Goal: Book appointment/travel/reservation

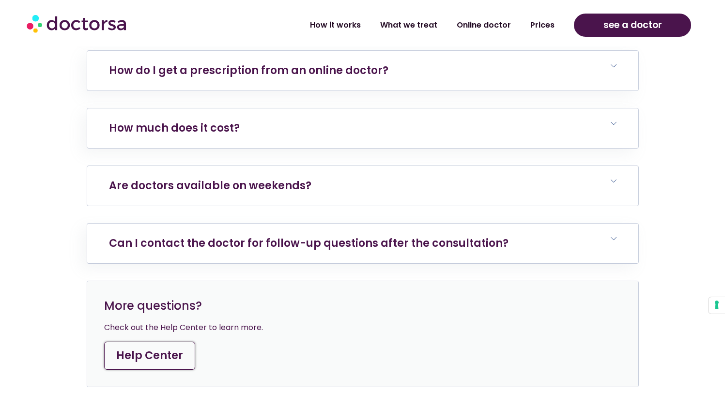
scroll to position [3840, 0]
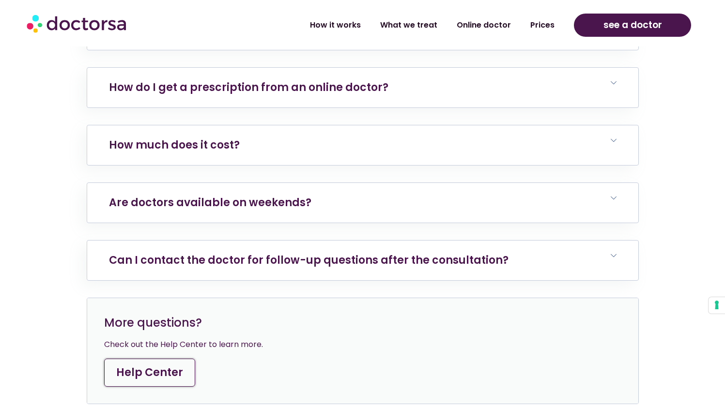
click at [591, 125] on div "Your questions answered How to get antibiotics for [MEDICAL_DATA] in [GEOGRAPHI…" at bounding box center [363, 93] width 552 height 624
click at [593, 125] on h6 "How much does it cost?" at bounding box center [362, 145] width 551 height 40
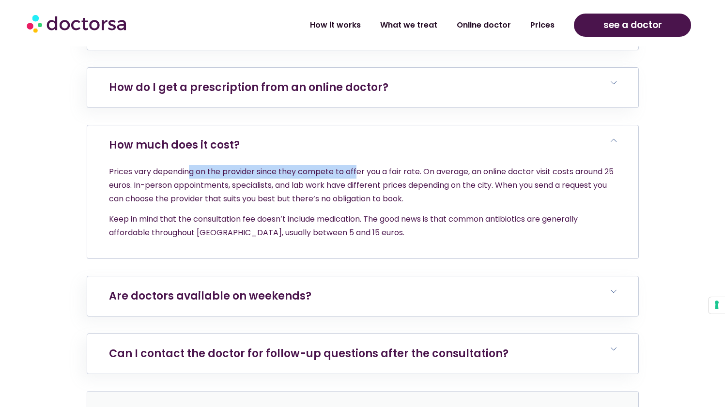
drag, startPoint x: 338, startPoint y: 125, endPoint x: 370, endPoint y: 123, distance: 32.0
click at [361, 165] on p "Prices vary depending on the provider since they compete to offer you a fair ra…" at bounding box center [363, 185] width 508 height 41
click at [371, 165] on p "Prices vary depending on the provider since they compete to offer you a fair ra…" at bounding box center [363, 185] width 508 height 41
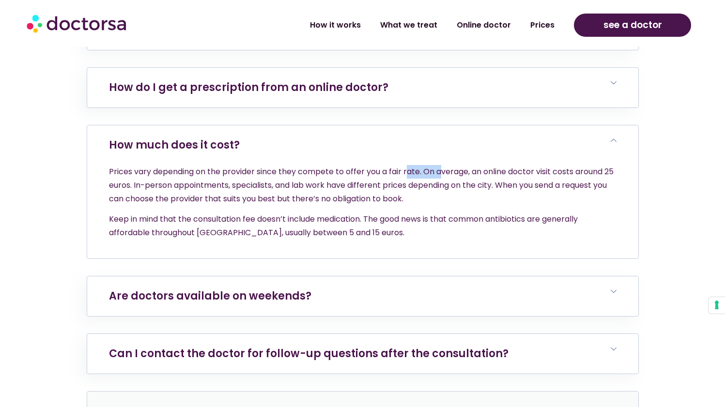
drag, startPoint x: 422, startPoint y: 124, endPoint x: 441, endPoint y: 123, distance: 18.9
click at [441, 165] on p "Prices vary depending on the provider since they compete to offer you a fair ra…" at bounding box center [363, 185] width 508 height 41
drag, startPoint x: 552, startPoint y: 124, endPoint x: 576, endPoint y: 123, distance: 23.3
click at [576, 165] on p "Prices vary depending on the provider since they compete to offer you a fair ra…" at bounding box center [363, 185] width 508 height 41
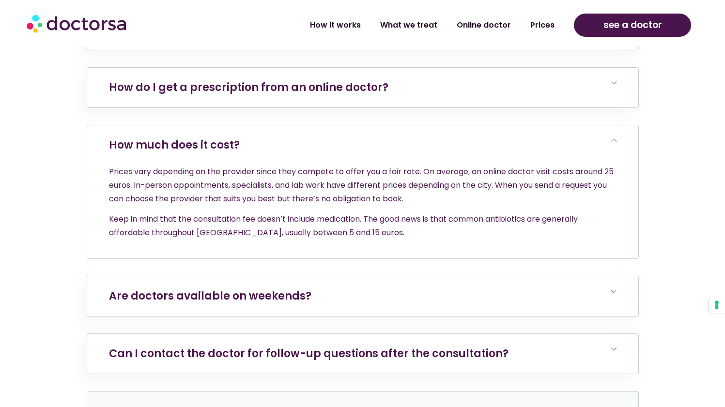
click at [576, 165] on p "Prices vary depending on the provider since they compete to offer you a fair ra…" at bounding box center [363, 185] width 508 height 41
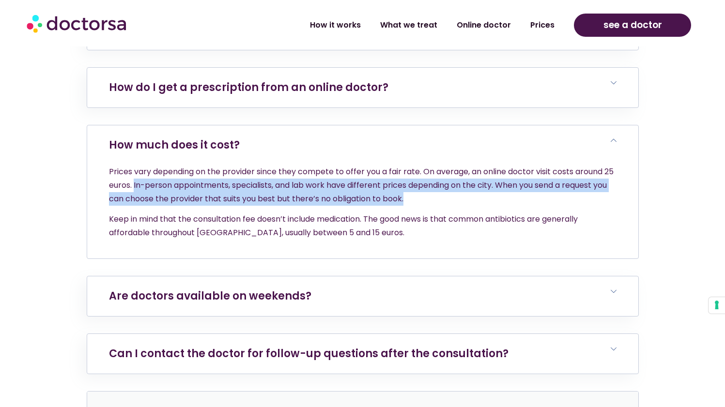
drag, startPoint x: 146, startPoint y: 142, endPoint x: 517, endPoint y: 145, distance: 370.6
click at [517, 165] on p "Prices vary depending on the provider since they compete to offer you a fair ra…" at bounding box center [363, 185] width 508 height 41
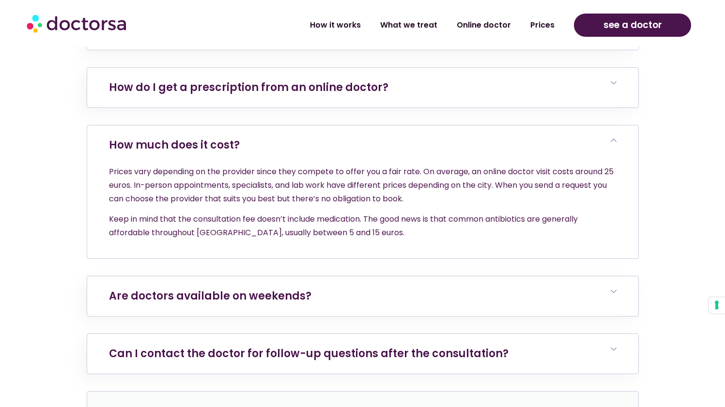
click at [517, 165] on p "Prices vary depending on the provider since they compete to offer you a fair ra…" at bounding box center [363, 185] width 508 height 41
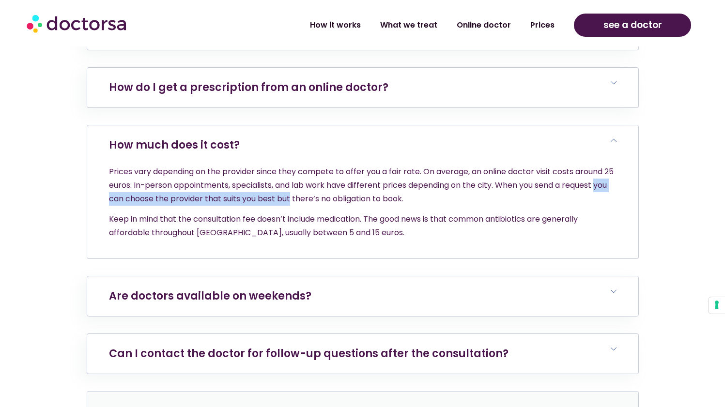
drag, startPoint x: 107, startPoint y: 154, endPoint x: 313, endPoint y: 151, distance: 206.4
click at [313, 165] on div "Prices vary depending on the provider since they compete to offer you a fair ra…" at bounding box center [362, 212] width 551 height 94
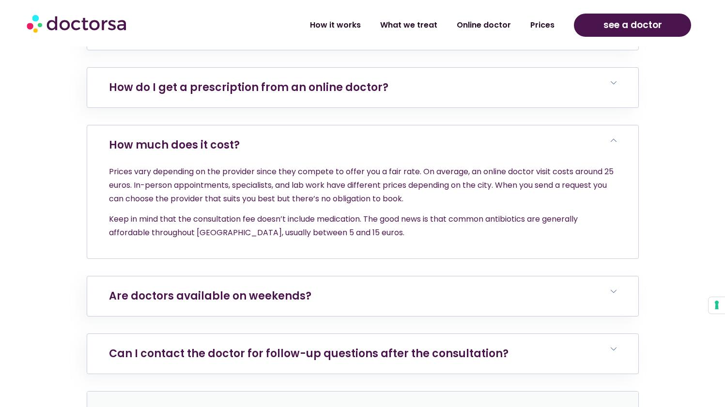
drag, startPoint x: 343, startPoint y: 148, endPoint x: 227, endPoint y: 189, distance: 123.3
click at [343, 165] on p "Prices vary depending on the provider since they compete to offer you a fair ra…" at bounding box center [363, 185] width 508 height 41
drag, startPoint x: 161, startPoint y: 179, endPoint x: 296, endPoint y: 179, distance: 135.2
click at [296, 213] on p "Keep in mind that the consultation fee doesn’t include medication. The good new…" at bounding box center [363, 226] width 508 height 27
click at [200, 213] on p "Keep in mind that the consultation fee doesn’t include medication. The good new…" at bounding box center [363, 226] width 508 height 27
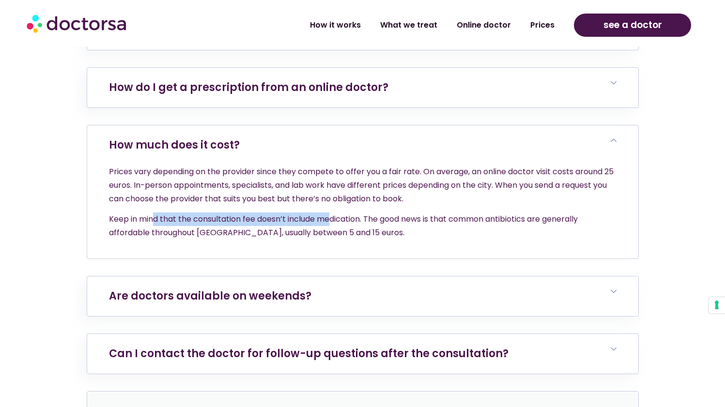
drag, startPoint x: 220, startPoint y: 177, endPoint x: 339, endPoint y: 177, distance: 119.2
click at [339, 213] on p "Keep in mind that the consultation fee doesn’t include medication. The good new…" at bounding box center [363, 226] width 508 height 27
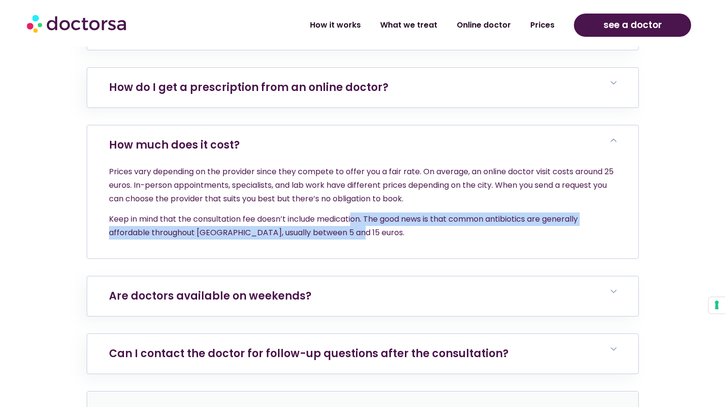
click at [356, 213] on p "Keep in mind that the consultation fee doesn’t include medication. The good new…" at bounding box center [363, 226] width 508 height 27
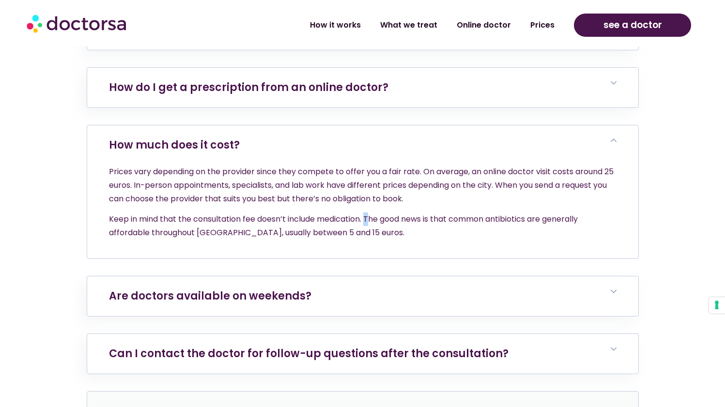
click at [370, 213] on p "Keep in mind that the consultation fee doesn’t include medication. The good new…" at bounding box center [363, 226] width 508 height 27
click at [467, 213] on p "Keep in mind that the consultation fee doesn’t include medication. The good new…" at bounding box center [363, 226] width 508 height 27
drag, startPoint x: 548, startPoint y: 170, endPoint x: 574, endPoint y: 170, distance: 26.2
click at [548, 213] on p "Keep in mind that the consultation fee doesn’t include medication. The good new…" at bounding box center [363, 226] width 508 height 27
click at [579, 213] on p "Keep in mind that the consultation fee doesn’t include medication. The good new…" at bounding box center [363, 226] width 508 height 27
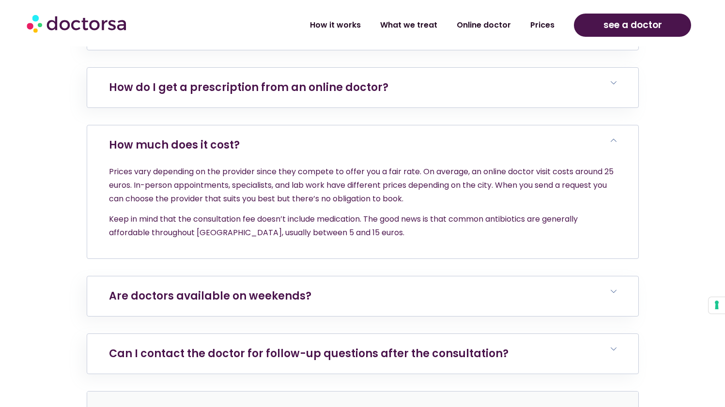
click at [488, 213] on p "Keep in mind that the consultation fee doesn’t include medication. The good new…" at bounding box center [363, 226] width 508 height 27
click at [198, 197] on div "Prices vary depending on the provider since they compete to offer you a fair ra…" at bounding box center [362, 212] width 551 height 94
drag, startPoint x: 202, startPoint y: 187, endPoint x: 338, endPoint y: 184, distance: 136.2
click at [319, 213] on p "Keep in mind that the consultation fee doesn’t include medication. The good new…" at bounding box center [363, 226] width 508 height 27
click at [338, 213] on p "Keep in mind that the consultation fee doesn’t include medication. The good new…" at bounding box center [363, 226] width 508 height 27
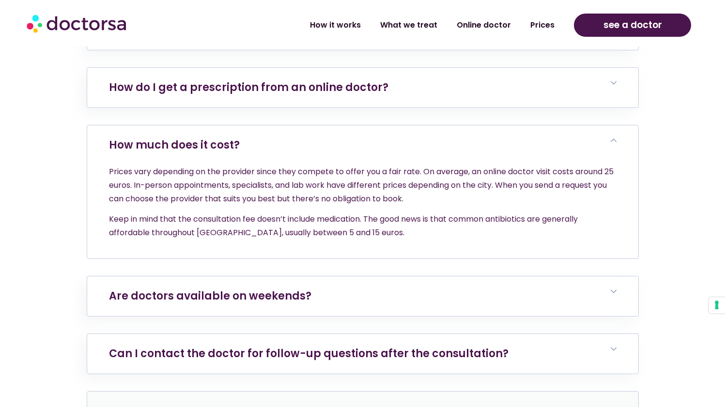
click at [416, 213] on p "Keep in mind that the consultation fee doesn’t include medication. The good new…" at bounding box center [363, 226] width 508 height 27
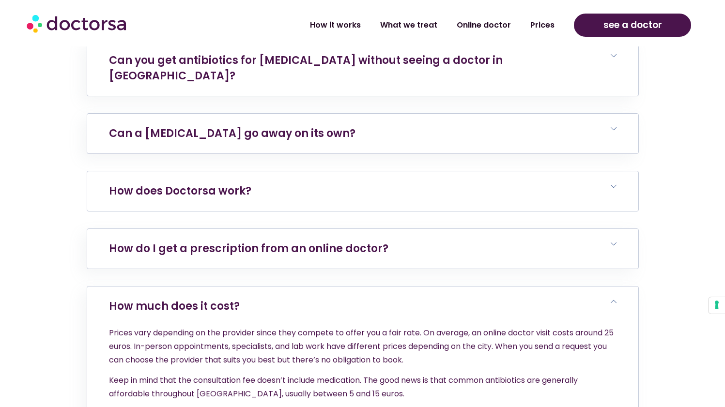
scroll to position [3584, 0]
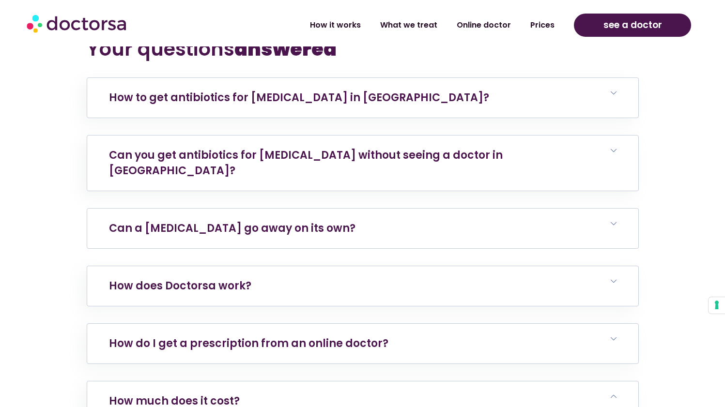
click at [319, 221] on link "Can a [MEDICAL_DATA] go away on its own?" at bounding box center [232, 228] width 247 height 15
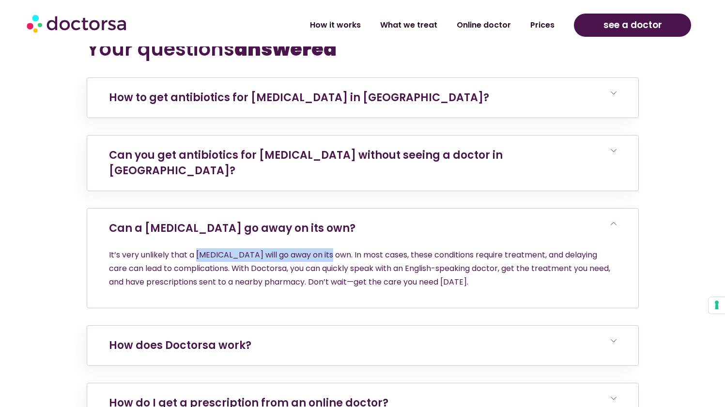
drag, startPoint x: 196, startPoint y: 212, endPoint x: 324, endPoint y: 207, distance: 128.5
click at [324, 249] on p "It’s very unlikely that a [MEDICAL_DATA] will go away on its own. In most cases…" at bounding box center [363, 269] width 508 height 41
click at [325, 249] on p "It’s very unlikely that a [MEDICAL_DATA] will go away on its own. In most cases…" at bounding box center [363, 269] width 508 height 41
drag, startPoint x: 349, startPoint y: 208, endPoint x: 375, endPoint y: 210, distance: 26.8
click at [350, 249] on p "It’s very unlikely that a [MEDICAL_DATA] will go away on its own. In most cases…" at bounding box center [363, 269] width 508 height 41
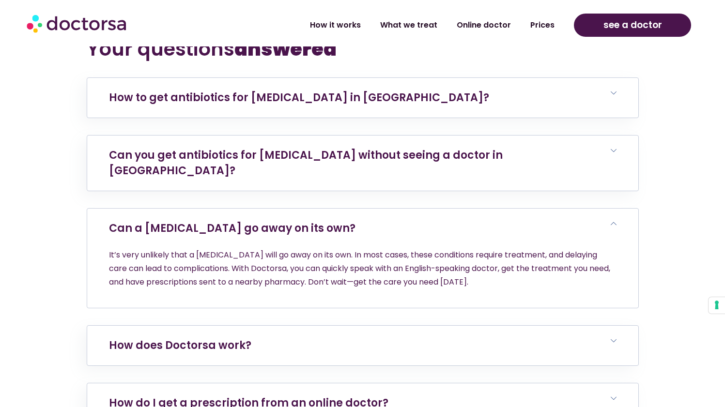
drag, startPoint x: 449, startPoint y: 210, endPoint x: 472, endPoint y: 211, distance: 23.8
click at [449, 249] on p "It’s very unlikely that a [MEDICAL_DATA] will go away on its own. In most cases…" at bounding box center [363, 269] width 508 height 41
click at [537, 249] on p "It’s very unlikely that a [MEDICAL_DATA] will go away on its own. In most cases…" at bounding box center [363, 269] width 508 height 41
click at [584, 249] on p "It’s very unlikely that a [MEDICAL_DATA] will go away on its own. In most cases…" at bounding box center [363, 269] width 508 height 41
click at [187, 249] on p "It’s very unlikely that a [MEDICAL_DATA] will go away on its own. In most cases…" at bounding box center [363, 269] width 508 height 41
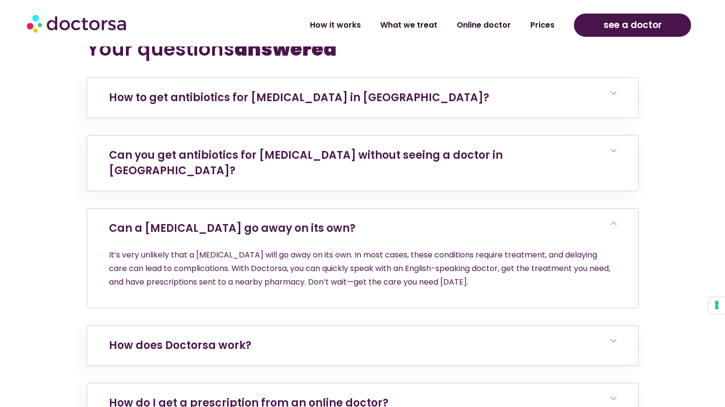
click at [270, 249] on p "It’s very unlikely that a [MEDICAL_DATA] will go away on its own. In most cases…" at bounding box center [363, 269] width 508 height 41
click at [351, 249] on p "It’s very unlikely that a [MEDICAL_DATA] will go away on its own. In most cases…" at bounding box center [363, 269] width 508 height 41
click at [458, 249] on p "It’s very unlikely that a [MEDICAL_DATA] will go away on its own. In most cases…" at bounding box center [363, 269] width 508 height 41
drag, startPoint x: 566, startPoint y: 227, endPoint x: 432, endPoint y: 231, distance: 133.8
click at [566, 249] on p "It’s very unlikely that a [MEDICAL_DATA] will go away on its own. In most cases…" at bounding box center [363, 269] width 508 height 41
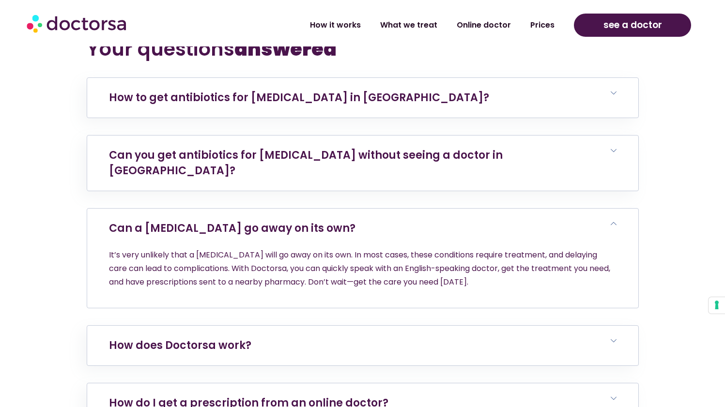
drag, startPoint x: 187, startPoint y: 249, endPoint x: 185, endPoint y: 239, distance: 10.0
click at [187, 249] on div "It’s very unlikely that a [MEDICAL_DATA] will go away on its own. In most cases…" at bounding box center [362, 279] width 551 height 60
click at [184, 249] on p "It’s very unlikely that a [MEDICAL_DATA] will go away on its own. In most cases…" at bounding box center [363, 269] width 508 height 41
click at [294, 249] on p "It’s very unlikely that a [MEDICAL_DATA] will go away on its own. In most cases…" at bounding box center [363, 269] width 508 height 41
drag, startPoint x: 406, startPoint y: 230, endPoint x: 419, endPoint y: 230, distance: 12.6
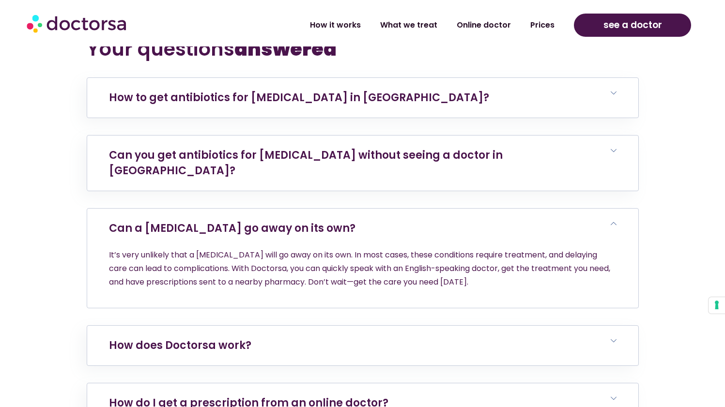
click at [406, 249] on p "It’s very unlikely that a [MEDICAL_DATA] will go away on its own. In most cases…" at bounding box center [363, 269] width 508 height 41
click at [485, 249] on p "It’s very unlikely that a [MEDICAL_DATA] will go away on its own. In most cases…" at bounding box center [363, 269] width 508 height 41
click at [185, 148] on link "Can you get antibiotics for [MEDICAL_DATA] without seeing a doctor in [GEOGRAPH…" at bounding box center [306, 163] width 394 height 31
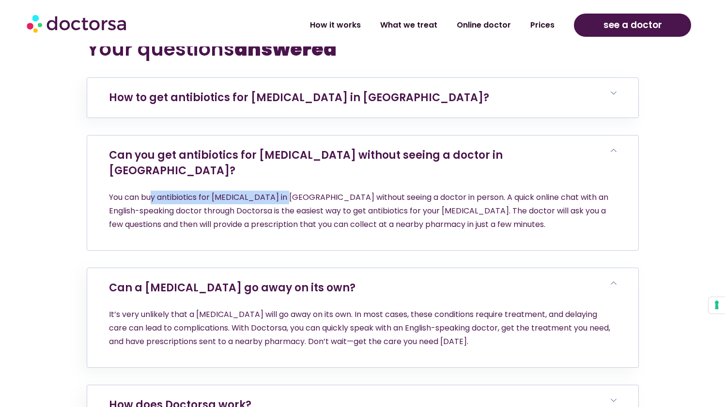
drag, startPoint x: 153, startPoint y: 151, endPoint x: 280, endPoint y: 147, distance: 127.0
click at [280, 191] on p "You can buy antibiotics for [MEDICAL_DATA] in [GEOGRAPHIC_DATA] without seeing …" at bounding box center [363, 211] width 508 height 41
drag, startPoint x: 218, startPoint y: 168, endPoint x: 293, endPoint y: 166, distance: 74.1
click at [290, 191] on p "You can buy antibiotics for [MEDICAL_DATA] in [GEOGRAPHIC_DATA] without seeing …" at bounding box center [363, 211] width 508 height 41
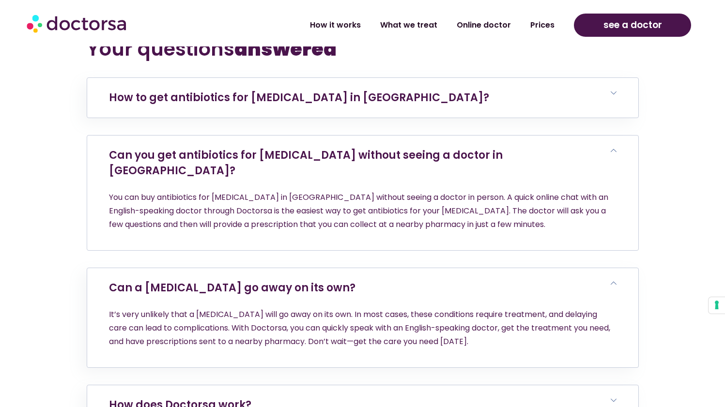
click at [299, 191] on p "You can buy antibiotics for [MEDICAL_DATA] in [GEOGRAPHIC_DATA] without seeing …" at bounding box center [363, 211] width 508 height 41
click at [394, 191] on p "You can buy antibiotics for [MEDICAL_DATA] in [GEOGRAPHIC_DATA] without seeing …" at bounding box center [363, 211] width 508 height 41
click at [473, 191] on p "You can buy antibiotics for [MEDICAL_DATA] in [GEOGRAPHIC_DATA] without seeing …" at bounding box center [363, 211] width 508 height 41
click at [506, 191] on p "You can buy antibiotics for [MEDICAL_DATA] in [GEOGRAPHIC_DATA] without seeing …" at bounding box center [363, 211] width 508 height 41
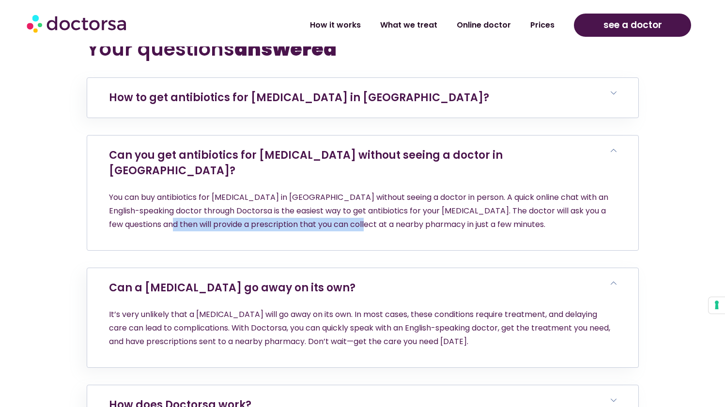
drag, startPoint x: 163, startPoint y: 183, endPoint x: 334, endPoint y: 183, distance: 171.5
click at [334, 191] on p "You can buy antibiotics for [MEDICAL_DATA] in [GEOGRAPHIC_DATA] without seeing …" at bounding box center [363, 211] width 508 height 41
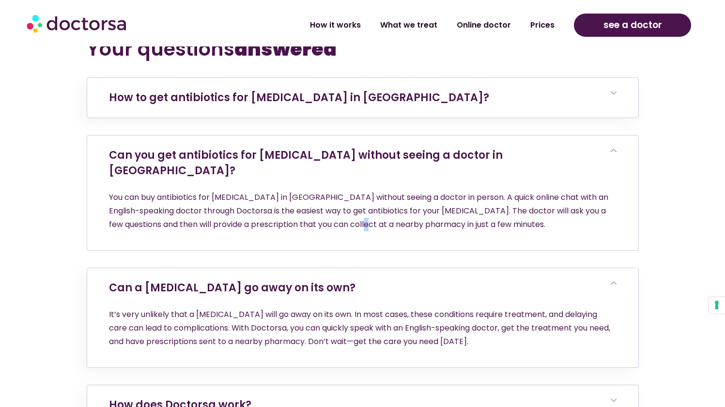
click at [335, 191] on p "You can buy antibiotics for [MEDICAL_DATA] in [GEOGRAPHIC_DATA] without seeing …" at bounding box center [363, 211] width 508 height 41
drag, startPoint x: 416, startPoint y: 180, endPoint x: 459, endPoint y: 179, distance: 43.6
click at [416, 191] on p "You can buy antibiotics for [MEDICAL_DATA] in [GEOGRAPHIC_DATA] without seeing …" at bounding box center [363, 211] width 508 height 41
click at [479, 191] on p "You can buy antibiotics for [MEDICAL_DATA] in [GEOGRAPHIC_DATA] without seeing …" at bounding box center [363, 211] width 508 height 41
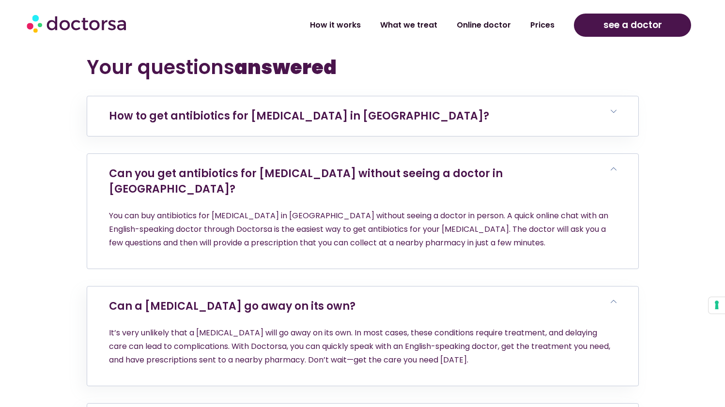
scroll to position [3547, 0]
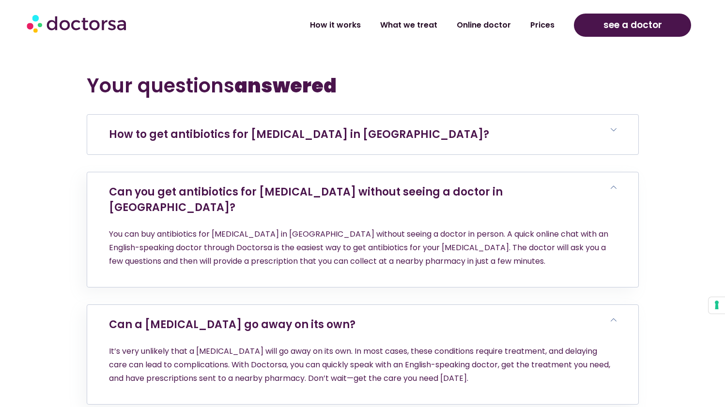
click at [359, 119] on h6 "How to get antibiotics for [MEDICAL_DATA] in [GEOGRAPHIC_DATA]?" at bounding box center [362, 135] width 551 height 40
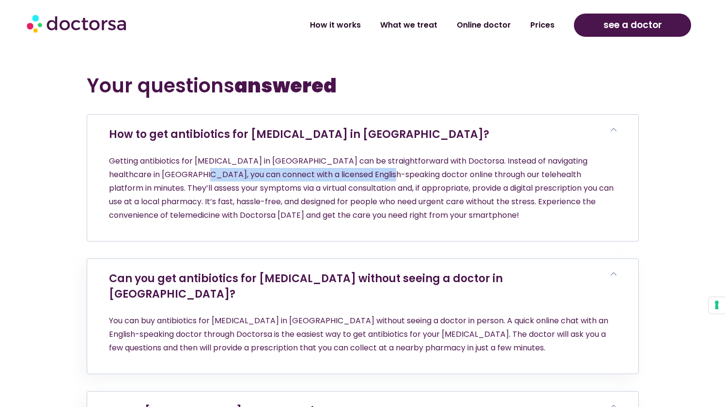
drag, startPoint x: 160, startPoint y: 146, endPoint x: 341, endPoint y: 146, distance: 181.2
click at [339, 155] on p "Getting antibiotics for [MEDICAL_DATA] in [GEOGRAPHIC_DATA] can be straightforw…" at bounding box center [363, 189] width 508 height 68
click at [341, 155] on p "Getting antibiotics for [MEDICAL_DATA] in [GEOGRAPHIC_DATA] can be straightforw…" at bounding box center [363, 189] width 508 height 68
click at [144, 159] on p "Getting antibiotics for [MEDICAL_DATA] in [GEOGRAPHIC_DATA] can be straightforw…" at bounding box center [363, 189] width 508 height 68
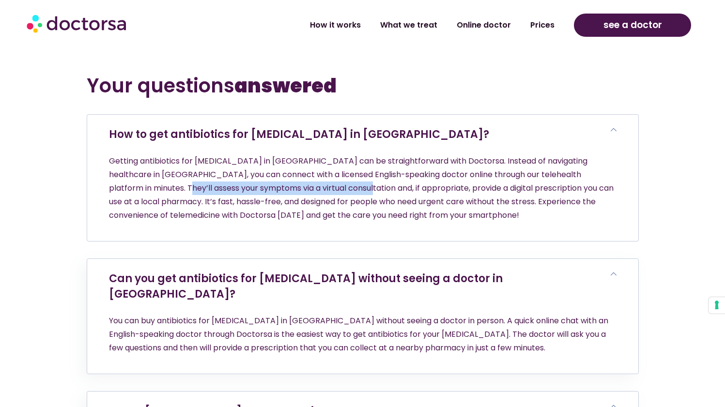
drag, startPoint x: 132, startPoint y: 156, endPoint x: 311, endPoint y: 158, distance: 179.3
click at [311, 158] on p "Getting antibiotics for [MEDICAL_DATA] in [GEOGRAPHIC_DATA] can be straightforw…" at bounding box center [363, 189] width 508 height 68
drag, startPoint x: 374, startPoint y: 160, endPoint x: 423, endPoint y: 157, distance: 49.5
click at [404, 158] on p "Getting antibiotics for [MEDICAL_DATA] in [GEOGRAPHIC_DATA] can be straightforw…" at bounding box center [363, 189] width 508 height 68
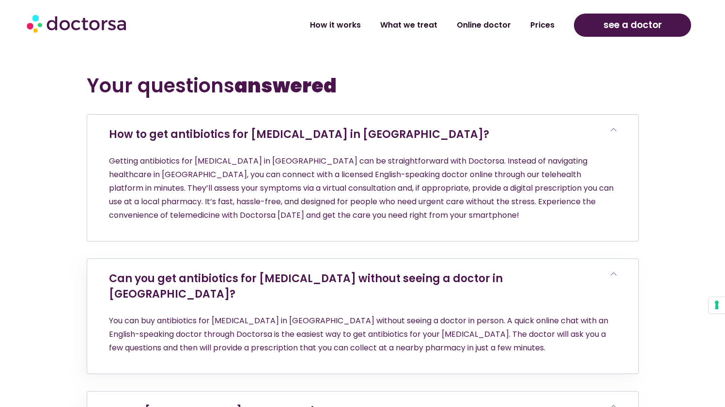
click at [423, 157] on p "Getting antibiotics for [MEDICAL_DATA] in [GEOGRAPHIC_DATA] can be straightforw…" at bounding box center [363, 189] width 508 height 68
drag, startPoint x: 453, startPoint y: 158, endPoint x: 478, endPoint y: 160, distance: 25.2
click at [453, 158] on p "Getting antibiotics for [MEDICAL_DATA] in [GEOGRAPHIC_DATA] can be straightforw…" at bounding box center [363, 189] width 508 height 68
drag, startPoint x: 527, startPoint y: 160, endPoint x: 517, endPoint y: 160, distance: 9.2
click at [527, 160] on p "Getting antibiotics for [MEDICAL_DATA] in [GEOGRAPHIC_DATA] can be straightforw…" at bounding box center [363, 189] width 508 height 68
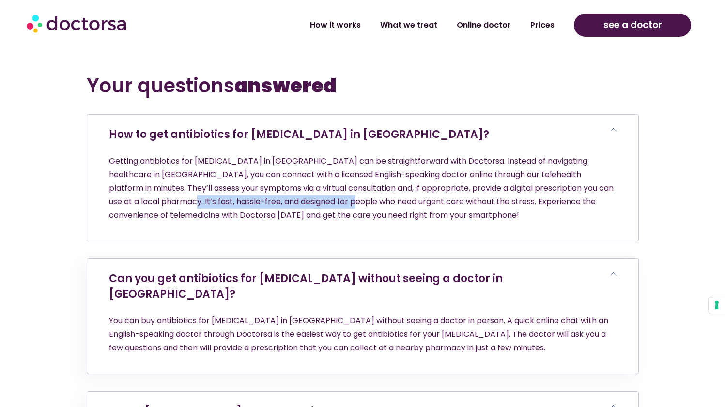
drag, startPoint x: 152, startPoint y: 171, endPoint x: 325, endPoint y: 164, distance: 173.6
click at [325, 164] on p "Getting antibiotics for [MEDICAL_DATA] in [GEOGRAPHIC_DATA] can be straightforw…" at bounding box center [363, 189] width 508 height 68
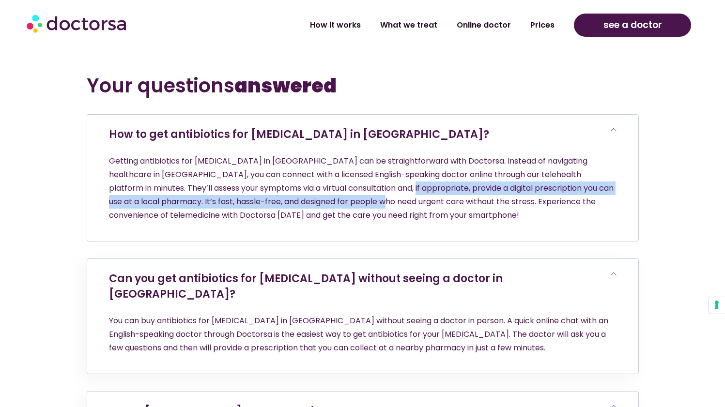
drag, startPoint x: 355, startPoint y: 162, endPoint x: 374, endPoint y: 152, distance: 22.1
click at [355, 162] on p "Getting antibiotics for [MEDICAL_DATA] in [GEOGRAPHIC_DATA] can be straightforw…" at bounding box center [363, 189] width 508 height 68
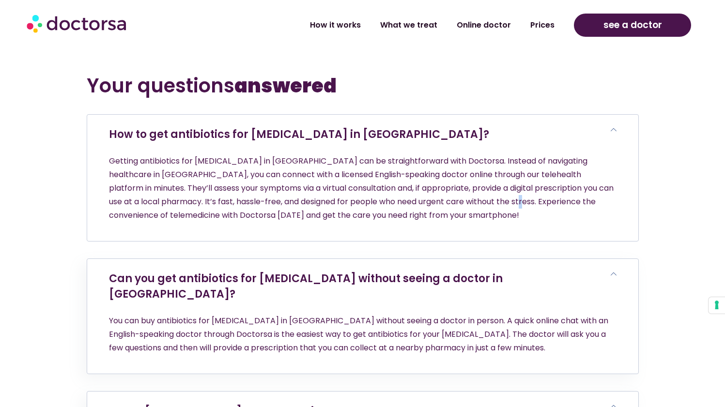
click at [484, 170] on p "Getting antibiotics for [MEDICAL_DATA] in [GEOGRAPHIC_DATA] can be straightforw…" at bounding box center [363, 189] width 508 height 68
drag, startPoint x: 450, startPoint y: 168, endPoint x: 608, endPoint y: 162, distance: 158.0
click at [556, 168] on p "Getting antibiotics for [MEDICAL_DATA] in [GEOGRAPHIC_DATA] can be straightforw…" at bounding box center [363, 189] width 508 height 68
click at [628, 161] on div "Getting antibiotics for [MEDICAL_DATA] in [GEOGRAPHIC_DATA] can be straightforw…" at bounding box center [362, 198] width 551 height 87
click at [285, 173] on p "Getting antibiotics for [MEDICAL_DATA] in [GEOGRAPHIC_DATA] can be straightforw…" at bounding box center [363, 189] width 508 height 68
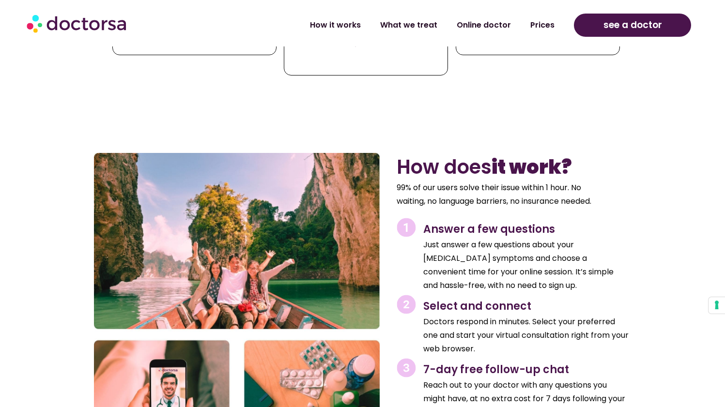
scroll to position [721, 0]
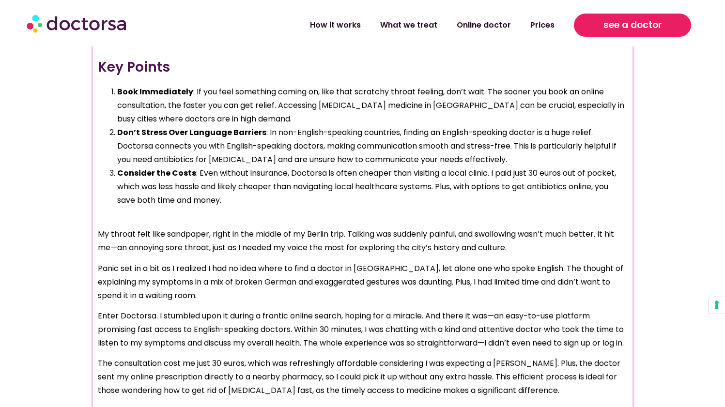
click at [614, 28] on span "see a doctor" at bounding box center [633, 25] width 59 height 16
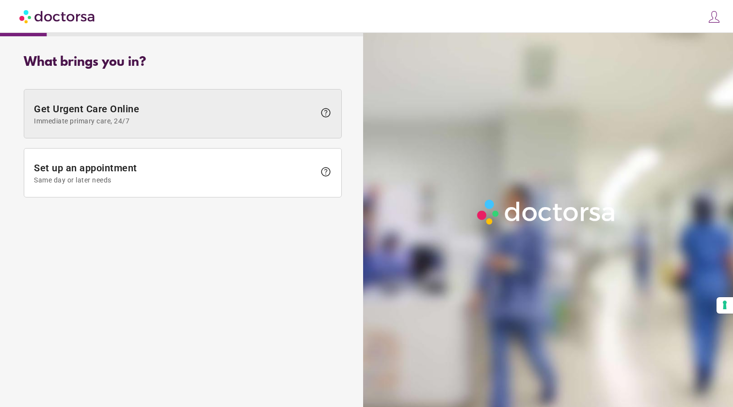
click at [191, 117] on span "Immediate primary care, 24/7" at bounding box center [174, 121] width 281 height 8
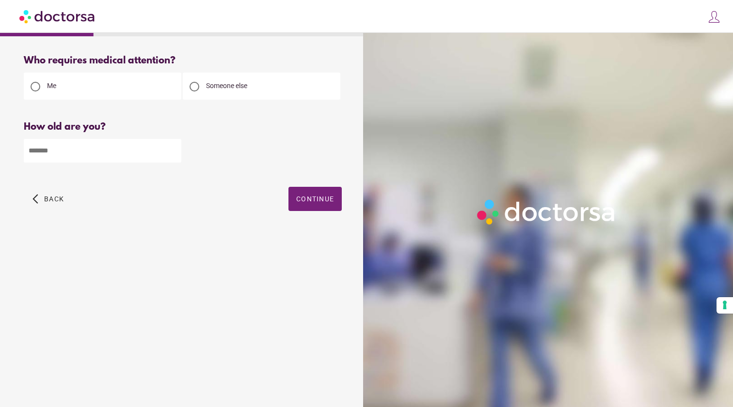
click at [143, 149] on input "number" at bounding box center [102, 151] width 157 height 24
type input "**"
click at [317, 202] on span "Continue" at bounding box center [315, 199] width 38 height 8
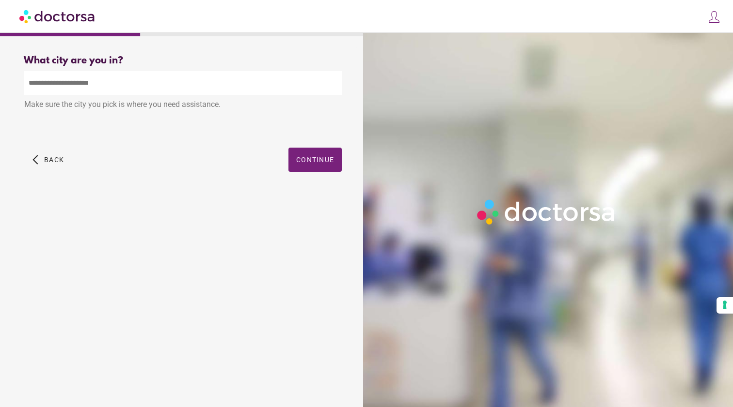
click at [177, 85] on input "text" at bounding box center [183, 83] width 318 height 24
click at [162, 203] on div "What brings you in? Get Urgent Care Online Immediate primary care, 24/7 help Se…" at bounding box center [183, 216] width 356 height 338
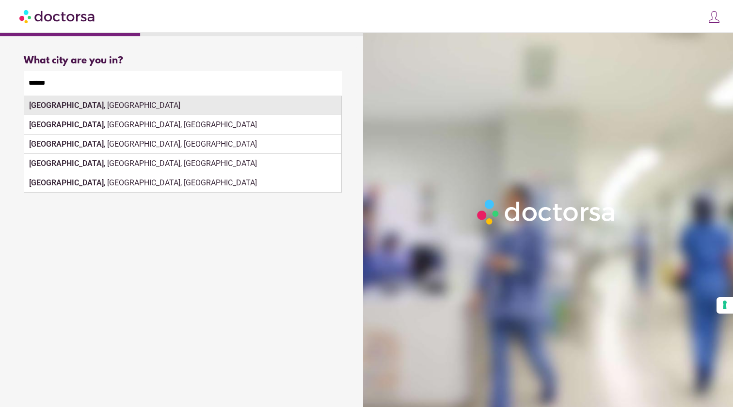
click at [99, 113] on div "Berlin , Germany" at bounding box center [182, 105] width 317 height 19
type input "**********"
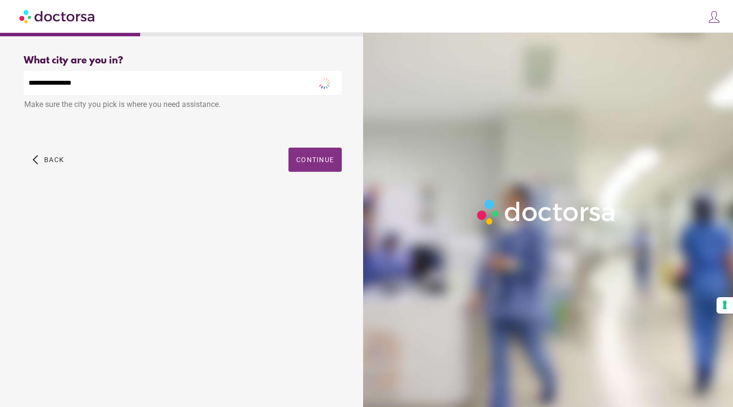
click at [321, 163] on span "Continue" at bounding box center [315, 160] width 38 height 8
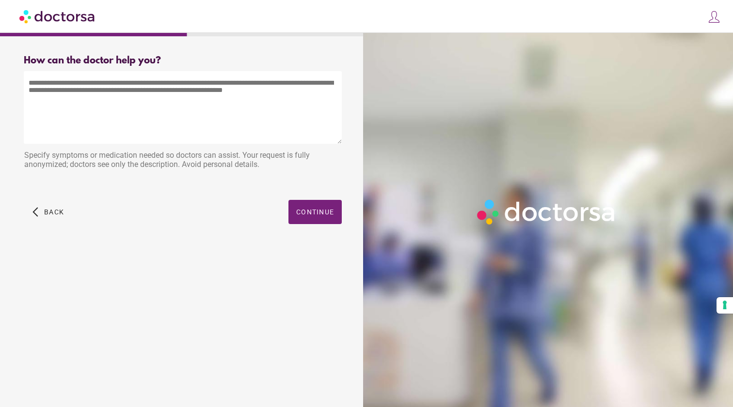
click at [74, 17] on img at bounding box center [57, 16] width 77 height 22
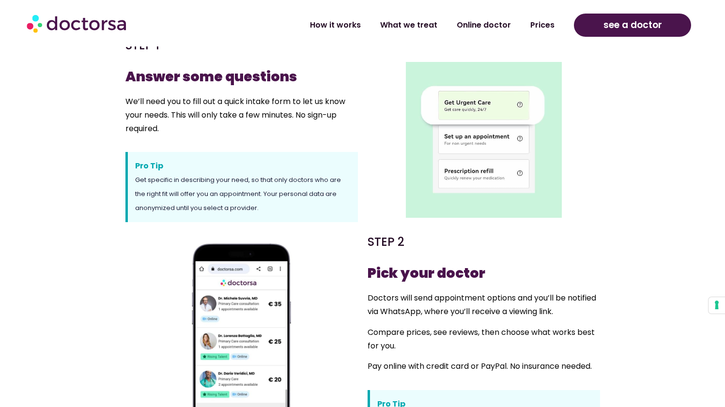
scroll to position [417, 0]
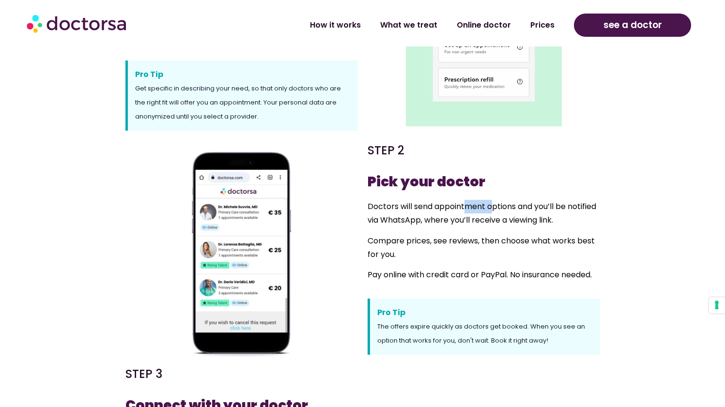
drag, startPoint x: 466, startPoint y: 210, endPoint x: 573, endPoint y: 204, distance: 106.8
click at [518, 211] on span "Doctors will send appointment options and you’ll be notified via WhatsApp, wher…" at bounding box center [482, 213] width 229 height 25
click at [574, 204] on span "Doctors will send appointment options and you’ll be notified via WhatsApp, wher…" at bounding box center [482, 213] width 229 height 25
drag, startPoint x: 423, startPoint y: 221, endPoint x: 546, endPoint y: 221, distance: 122.6
click at [542, 221] on span "Doctors will send appointment options and you’ll be notified via WhatsApp, wher…" at bounding box center [482, 213] width 229 height 25
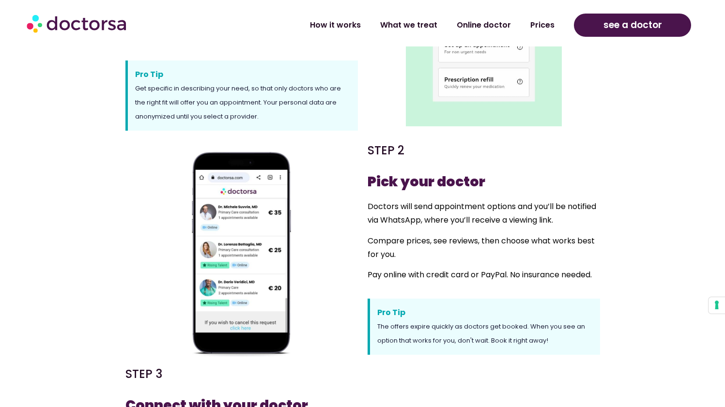
click at [546, 221] on span "Doctors will send appointment options and you’ll be notified via WhatsApp, wher…" at bounding box center [482, 213] width 229 height 25
drag, startPoint x: 434, startPoint y: 238, endPoint x: 571, endPoint y: 234, distance: 137.2
click at [571, 234] on p "Compare prices, see reviews, then choose what works best for you." at bounding box center [484, 247] width 233 height 27
click at [571, 234] on div "Pick your doctor Doctors will send appointment options and you’ll be notified v…" at bounding box center [484, 227] width 233 height 110
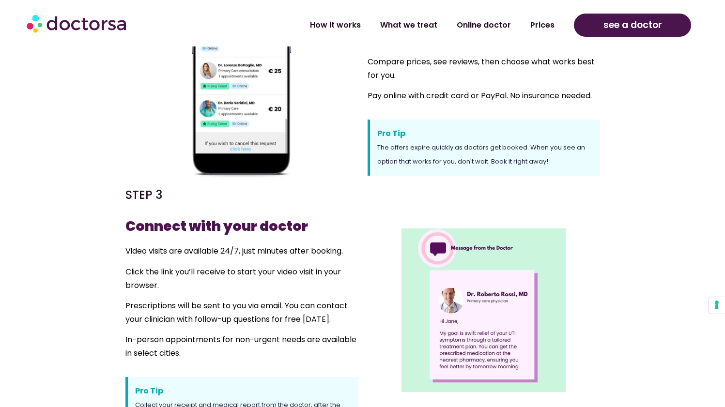
scroll to position [638, 0]
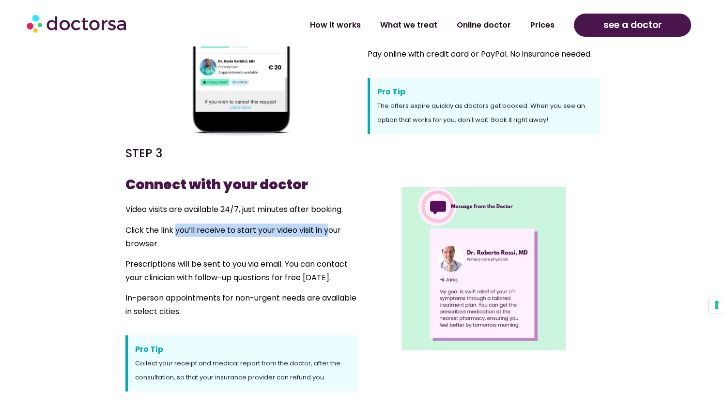
drag, startPoint x: 174, startPoint y: 230, endPoint x: 332, endPoint y: 225, distance: 158.0
click at [332, 225] on p "Click the link you’ll receive to start your video visit in your browser." at bounding box center [241, 237] width 233 height 27
drag, startPoint x: 203, startPoint y: 260, endPoint x: 292, endPoint y: 258, distance: 89.2
click at [286, 259] on p "Prescriptions will be sent to you via email. You can contact your clinician wit…" at bounding box center [241, 271] width 233 height 27
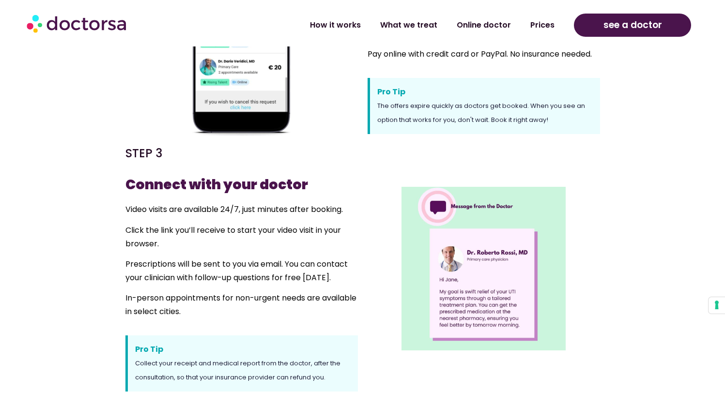
click at [292, 258] on p "Prescriptions will be sent to you via email. You can contact your clinician wit…" at bounding box center [241, 271] width 233 height 27
click at [177, 279] on p "Prescriptions will be sent to you via email. You can contact your clinician wit…" at bounding box center [241, 271] width 233 height 27
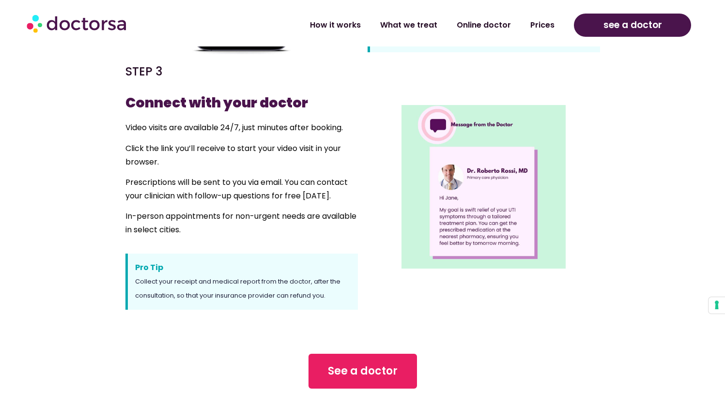
scroll to position [805, 0]
